Goal: Task Accomplishment & Management: Manage account settings

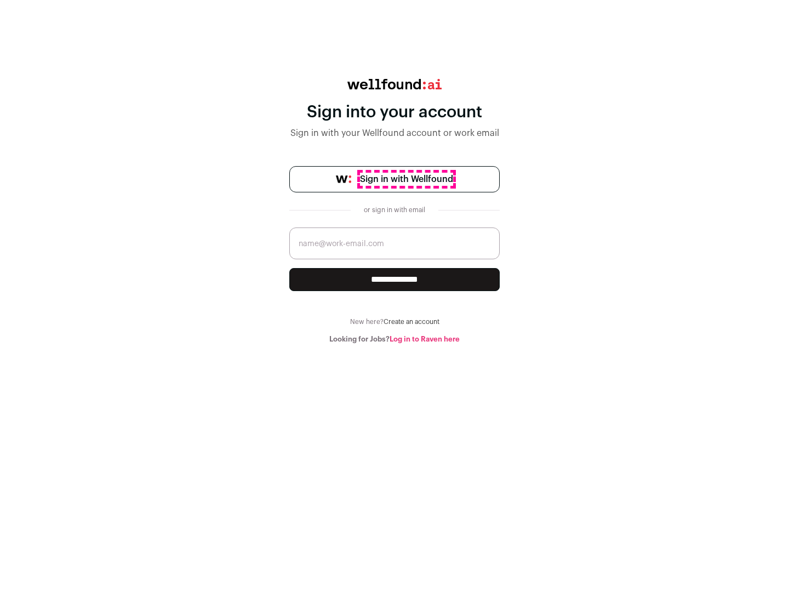
click at [406, 179] on span "Sign in with Wellfound" at bounding box center [406, 179] width 93 height 13
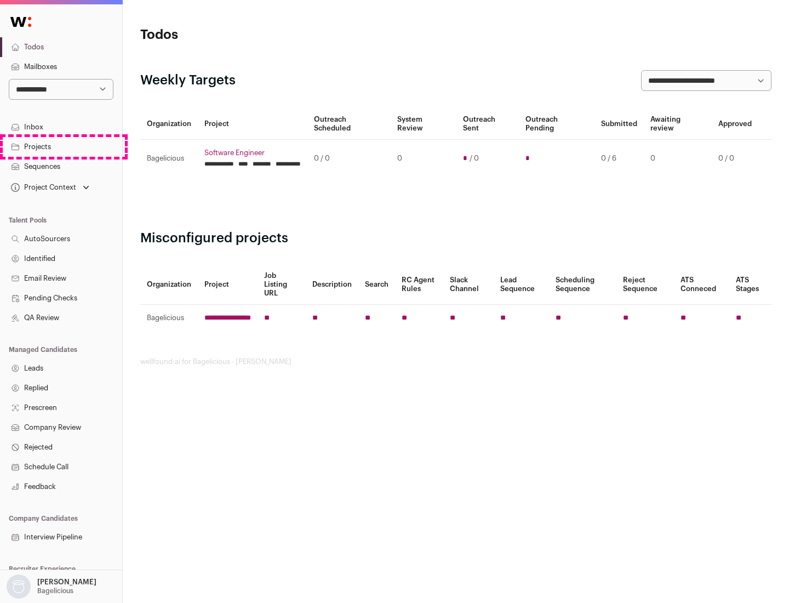
click at [61, 146] on link "Projects" at bounding box center [61, 147] width 122 height 20
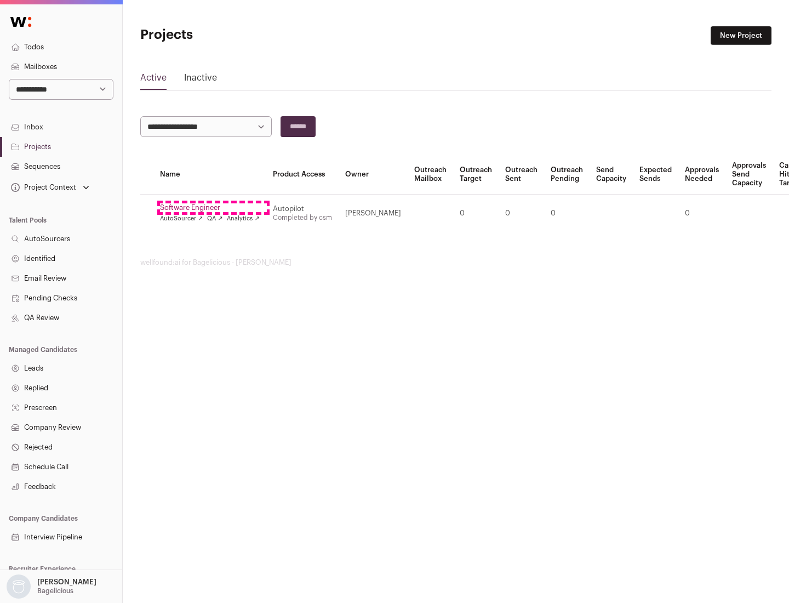
click at [213, 208] on link "Software Engineer" at bounding box center [210, 207] width 100 height 9
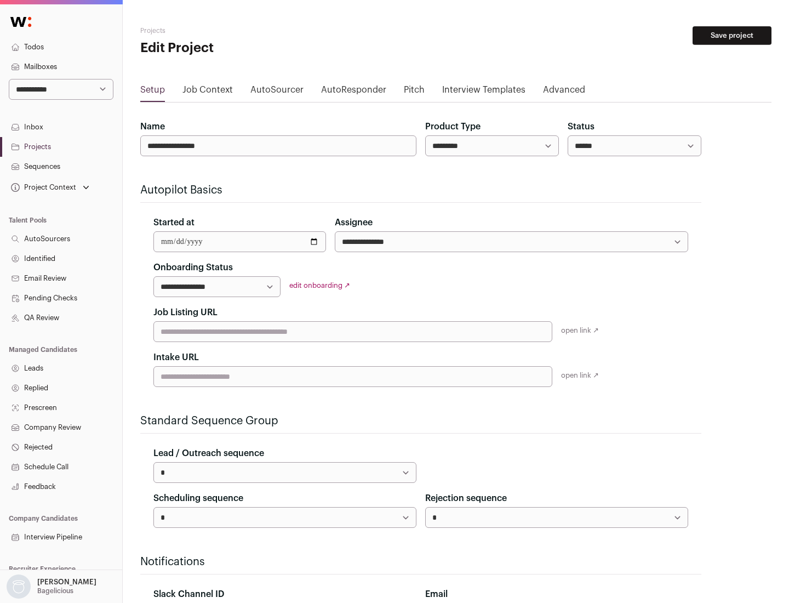
click at [732, 36] on button "Save project" at bounding box center [732, 35] width 79 height 19
